Goal: Task Accomplishment & Management: Manage account settings

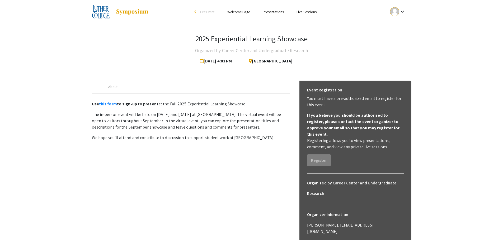
click at [399, 13] on div at bounding box center [394, 11] width 9 height 9
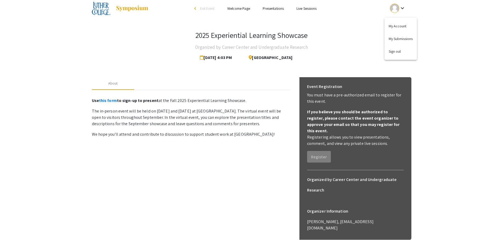
scroll to position [27, 0]
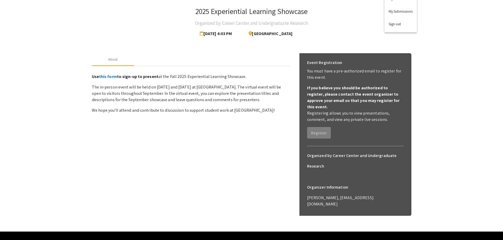
drag, startPoint x: 311, startPoint y: 191, endPoint x: 360, endPoint y: 180, distance: 50.5
click at [363, 185] on div at bounding box center [251, 120] width 503 height 240
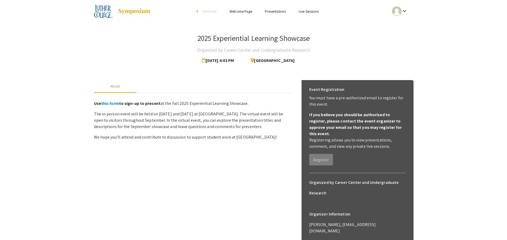
scroll to position [0, 0]
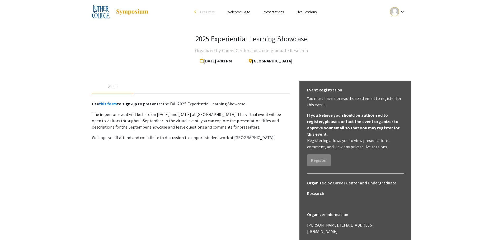
click at [214, 64] on span "[DATE] 4:03 PM" at bounding box center [217, 61] width 34 height 11
click at [401, 9] on mat-icon "keyboard_arrow_down" at bounding box center [402, 11] width 6 height 6
click at [397, 24] on button "My Account" at bounding box center [400, 26] width 32 height 13
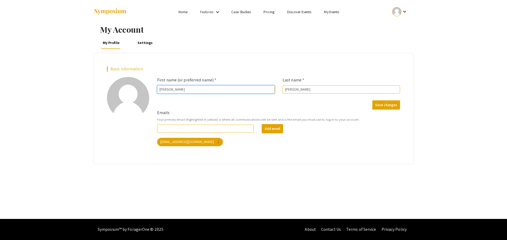
drag, startPoint x: 182, startPoint y: 92, endPoint x: 101, endPoint y: 93, distance: 80.7
click at [101, 93] on div "Basic information add_a_photo Click to update profile photo First name (or pref…" at bounding box center [253, 108] width 319 height 110
type input "[PERSON_NAME]"
click at [203, 134] on div "Add email [EMAIL_ADDRESS][DOMAIN_NAME] more_vert" at bounding box center [278, 135] width 251 height 22
click at [201, 129] on input "Emails" at bounding box center [205, 129] width 97 height 8
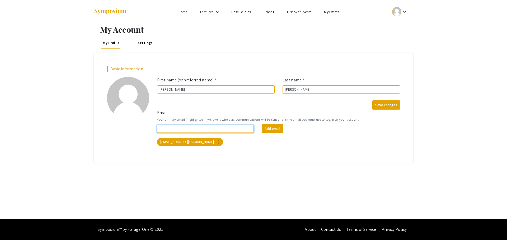
type input "[EMAIL_ADDRESS][DOMAIN_NAME]"
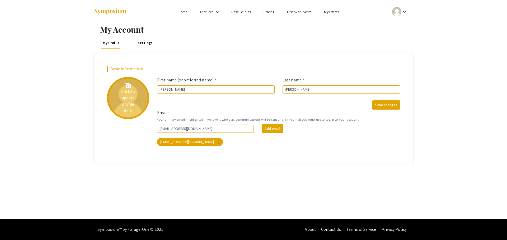
click at [133, 94] on div "add_a_photo Click to update profile photo" at bounding box center [128, 98] width 42 height 42
click at [140, 95] on div "add_a_photo Click to update profile photo" at bounding box center [128, 98] width 42 height 42
drag, startPoint x: 129, startPoint y: 87, endPoint x: 132, endPoint y: 91, distance: 4.7
click at [132, 90] on div "add_a_photo Click to update profile photo" at bounding box center [128, 98] width 42 height 42
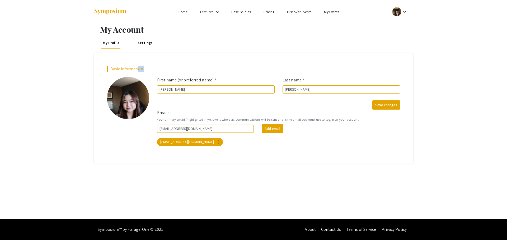
drag, startPoint x: 122, startPoint y: 104, endPoint x: 137, endPoint y: 71, distance: 36.3
click at [137, 71] on div "Basic information add_a_photo Click to update profile photo First name (or pref…" at bounding box center [253, 108] width 301 height 84
drag, startPoint x: 127, startPoint y: 102, endPoint x: 129, endPoint y: 154, distance: 52.5
click at [129, 154] on div "Basic information add_a_photo Click to update profile photo First name (or pref…" at bounding box center [253, 108] width 319 height 110
click at [126, 152] on div "Basic information add_a_photo Click to update profile photo First name (or pref…" at bounding box center [253, 108] width 319 height 110
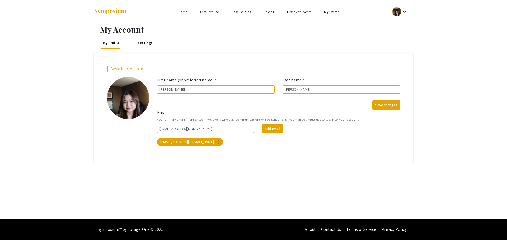
drag, startPoint x: 122, startPoint y: 102, endPoint x: 122, endPoint y: 139, distance: 36.4
click at [123, 138] on div "add_a_photo Click to update profile photo" at bounding box center [128, 113] width 50 height 72
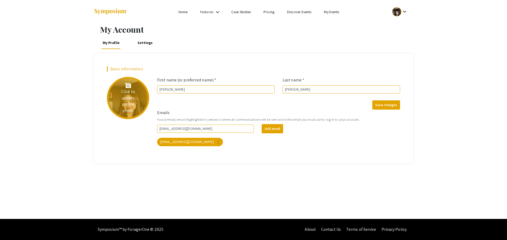
drag, startPoint x: 129, startPoint y: 101, endPoint x: 125, endPoint y: 99, distance: 4.4
click at [125, 99] on div "add_a_photo Click to update profile photo" at bounding box center [128, 98] width 42 height 42
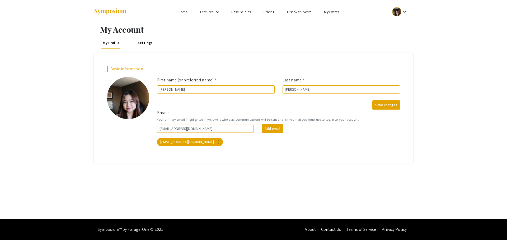
click at [118, 70] on h2 "Basic information" at bounding box center [253, 68] width 293 height 5
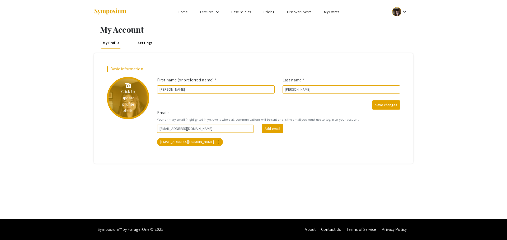
click at [145, 107] on div "add_a_photo Click to update profile photo" at bounding box center [128, 98] width 42 height 42
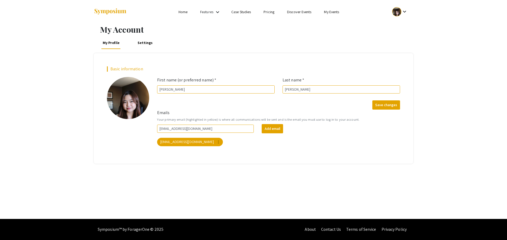
click at [206, 115] on form "Emails Your primary email (highlighted in yellow) is where all communications w…" at bounding box center [278, 128] width 251 height 37
click at [142, 44] on link "Settings" at bounding box center [145, 42] width 18 height 13
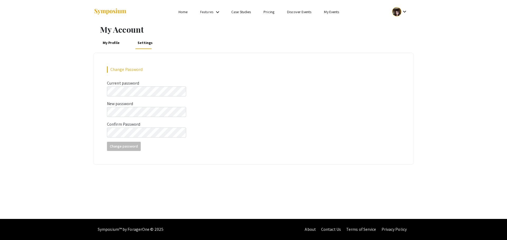
click at [123, 44] on div "My Profile Settings" at bounding box center [253, 42] width 319 height 13
click at [111, 40] on link "My Profile" at bounding box center [111, 42] width 20 height 13
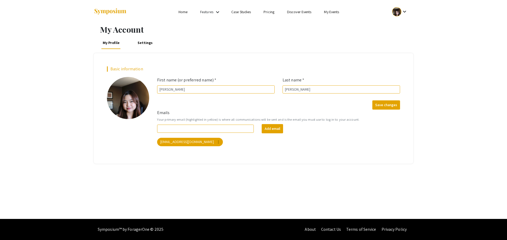
click at [107, 73] on div "Basic information" at bounding box center [253, 71] width 301 height 10
drag, startPoint x: 118, startPoint y: 70, endPoint x: 89, endPoint y: 48, distance: 36.6
click at [119, 70] on h2 "Basic information" at bounding box center [253, 68] width 293 height 5
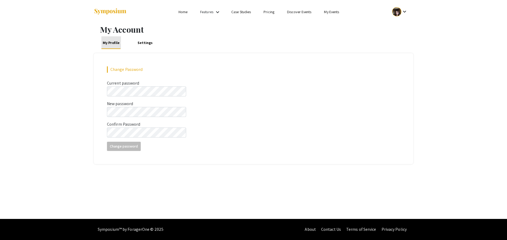
click at [112, 47] on link "My Profile" at bounding box center [111, 42] width 20 height 13
click at [111, 47] on link "My Profile" at bounding box center [111, 42] width 20 height 13
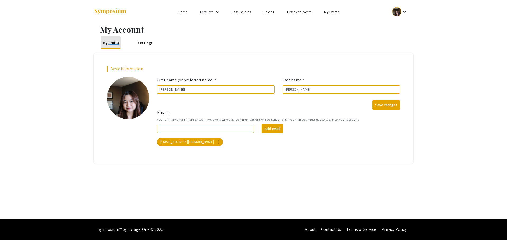
click at [109, 43] on link "My Profile" at bounding box center [111, 42] width 20 height 13
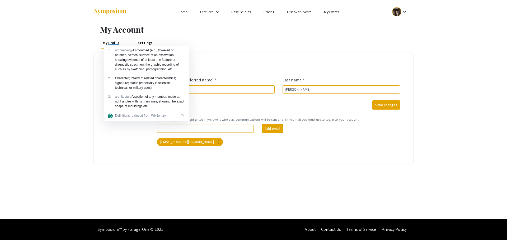
click at [77, 74] on div "My Account My Profile Settings Basic information add_a_photo Click to update pr…" at bounding box center [253, 122] width 507 height 196
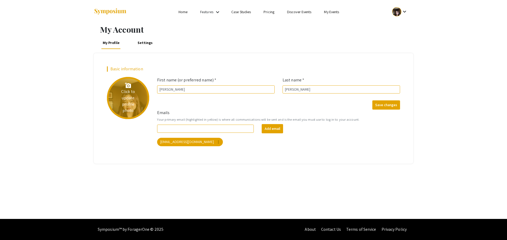
click at [130, 103] on div "add_a_photo Click to update profile photo" at bounding box center [128, 98] width 42 height 42
click at [126, 100] on div "add_a_photo Click to update profile photo" at bounding box center [128, 98] width 42 height 42
click at [119, 96] on div "add_a_photo Click to update profile photo" at bounding box center [128, 98] width 42 height 42
click at [127, 95] on div "add_a_photo Click to update profile photo" at bounding box center [128, 98] width 42 height 42
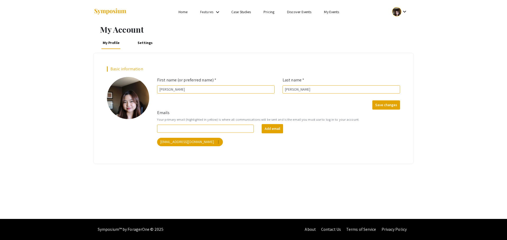
drag, startPoint x: 129, startPoint y: 107, endPoint x: 0, endPoint y: 122, distance: 129.9
click at [0, 122] on html "Skip navigation Home Features keyboard_arrow_down Case Studies Pricing Discover…" at bounding box center [253, 120] width 507 height 240
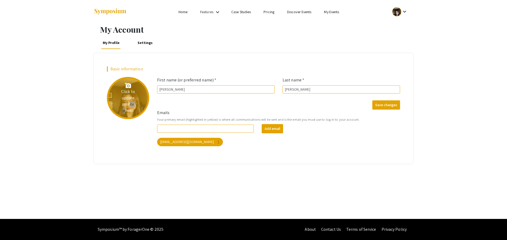
click at [138, 90] on div "add_a_photo Click to update profile photo" at bounding box center [128, 98] width 42 height 42
drag, startPoint x: 197, startPoint y: 89, endPoint x: 112, endPoint y: 91, distance: 85.0
click at [112, 91] on div "Basic information add_a_photo Click to update profile photo First name (or pref…" at bounding box center [253, 108] width 301 height 84
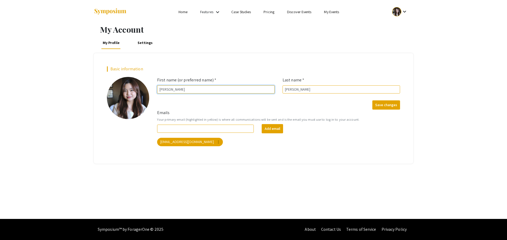
type input "[PERSON_NAME]"
click at [247, 131] on input "Emails" at bounding box center [205, 129] width 97 height 8
type input "[EMAIL_ADDRESS][DOMAIN_NAME]"
click at [332, 145] on div "[EMAIL_ADDRESS][DOMAIN_NAME] more_vert" at bounding box center [278, 142] width 245 height 11
click at [388, 104] on button "Save changes" at bounding box center [386, 105] width 28 height 9
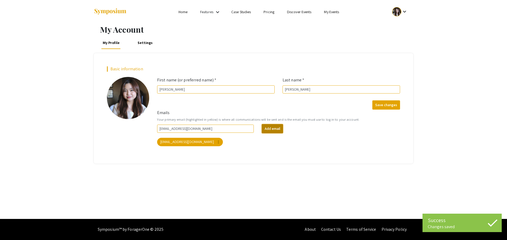
click at [278, 128] on button "Add email" at bounding box center [271, 128] width 21 height 9
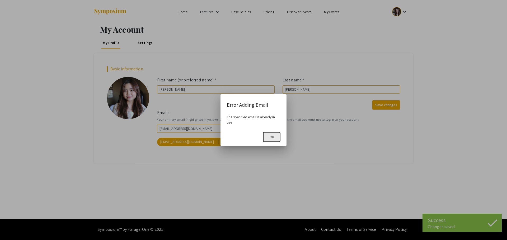
click at [271, 138] on span "Ok" at bounding box center [271, 137] width 4 height 5
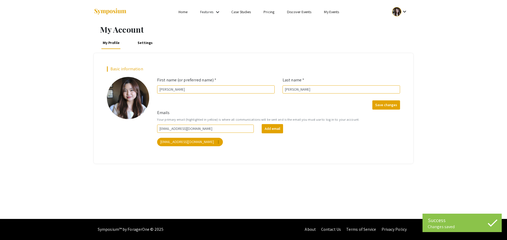
click at [236, 156] on div "Basic information add_a_photo Click to update profile photo First name (or pref…" at bounding box center [253, 108] width 319 height 110
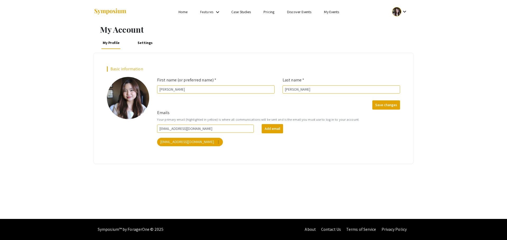
click at [187, 17] on div at bounding box center [146, 12] width 105 height 24
click at [142, 44] on link "Settings" at bounding box center [145, 42] width 18 height 13
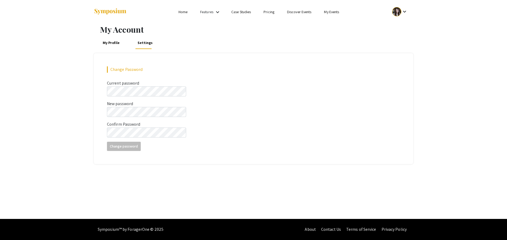
click at [399, 11] on div at bounding box center [396, 11] width 9 height 9
click at [402, 42] on button "My Submissions" at bounding box center [402, 38] width 32 height 13
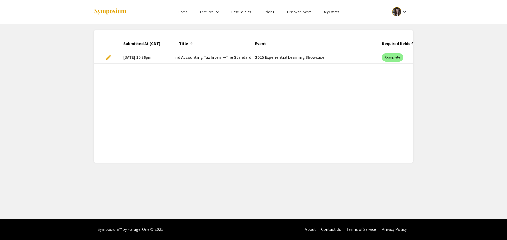
drag, startPoint x: 208, startPoint y: 50, endPoint x: 195, endPoint y: 57, distance: 14.5
click at [207, 50] on mat-header-cell "Title" at bounding box center [213, 43] width 76 height 15
click at [195, 57] on span "41. Corporate Finance and Accounting Tax Intern—The Standard" at bounding box center [191, 57] width 120 height 6
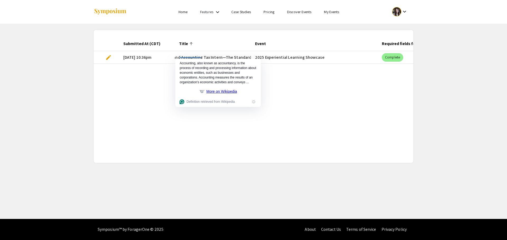
click at [166, 56] on mat-cell "[DATE] 10:36pm" at bounding box center [147, 57] width 56 height 13
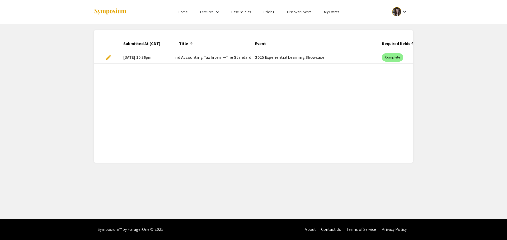
click at [213, 11] on link "Features" at bounding box center [206, 11] width 13 height 5
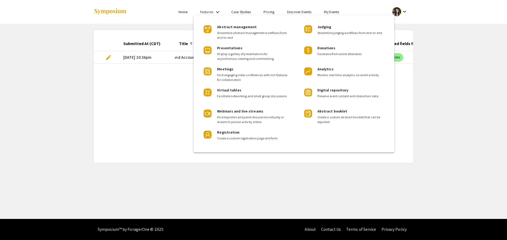
click at [171, 12] on div at bounding box center [253, 120] width 507 height 240
click at [180, 13] on link "Home" at bounding box center [182, 11] width 9 height 5
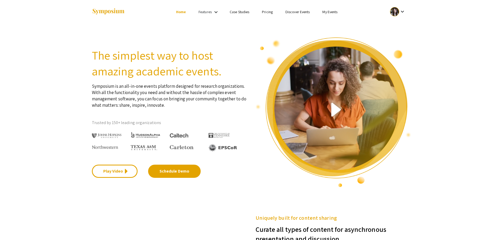
click at [326, 15] on li "My Events" at bounding box center [330, 12] width 28 height 6
click at [330, 14] on link "My Events" at bounding box center [329, 11] width 15 height 5
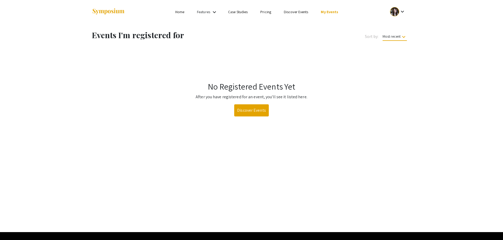
click at [330, 12] on link "My Events" at bounding box center [329, 11] width 17 height 5
click at [249, 109] on link "Discover Events" at bounding box center [251, 110] width 35 height 12
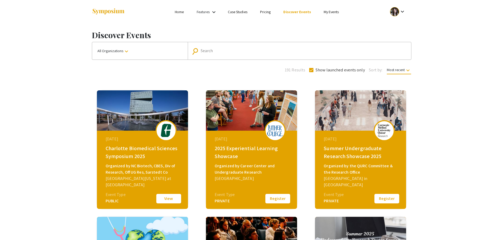
click at [282, 199] on button "Register" at bounding box center [277, 198] width 26 height 11
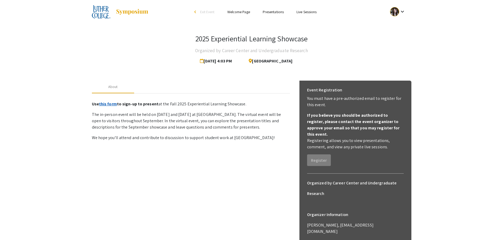
click at [107, 104] on link "this form" at bounding box center [108, 104] width 18 height 6
click at [280, 12] on link "Presentations" at bounding box center [273, 11] width 21 height 5
click at [403, 8] on mat-icon "keyboard_arrow_down" at bounding box center [402, 11] width 6 height 6
click at [409, 40] on button "My Submissions" at bounding box center [400, 38] width 32 height 13
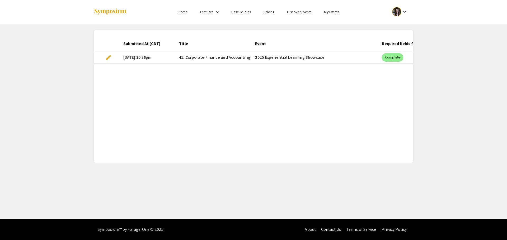
click at [106, 58] on span "edit" at bounding box center [108, 57] width 6 height 6
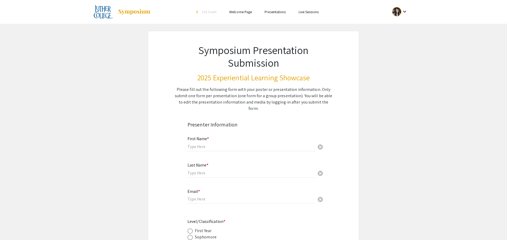
type input "[PERSON_NAME]"
type input "[EMAIL_ADDRESS][DOMAIN_NAME]"
radio input "true"
type input "Accounting and Economics"
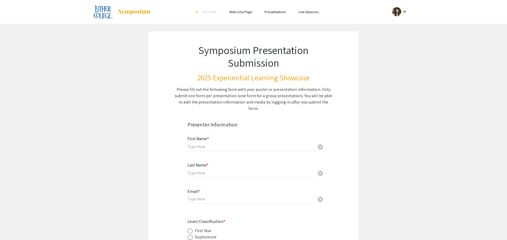
radio input "true"
type input "Professor [PERSON_NAME]"
radio input "true"
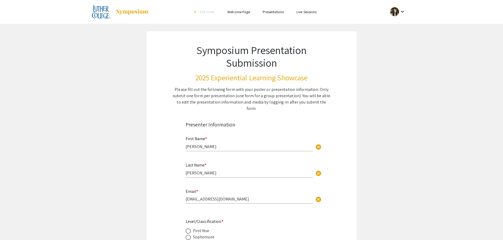
select select "custom"
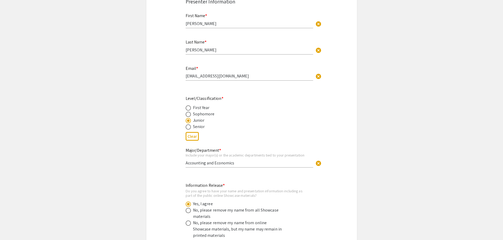
type input "0"
select select "custom"
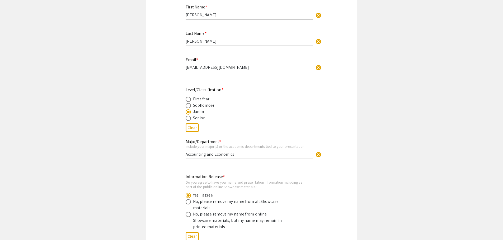
type input "1"
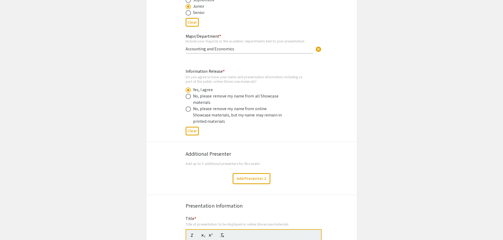
select select "custom"
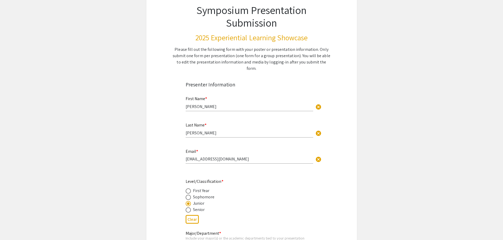
scroll to position [32, 0]
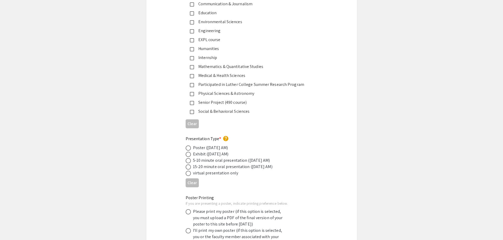
scroll to position [695, 0]
